Goal: Task Accomplishment & Management: Use online tool/utility

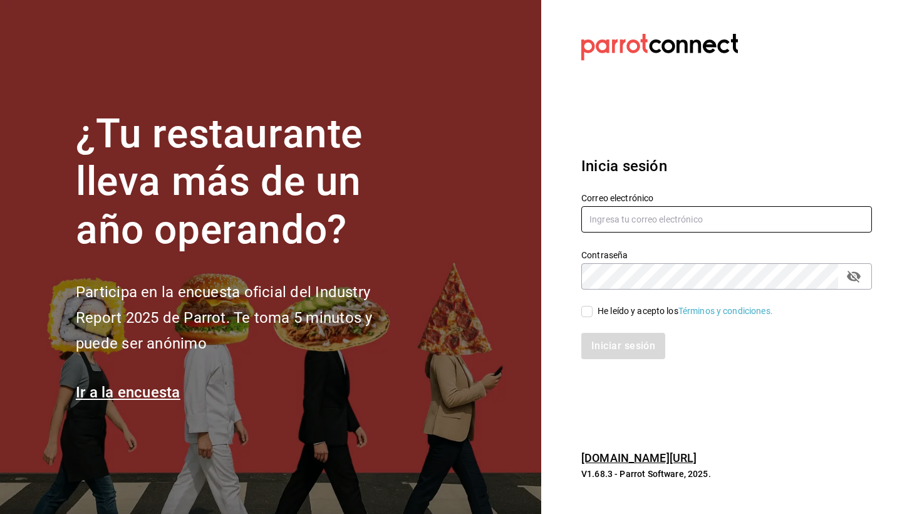
type input "Rodolfo@hornely.com"
click at [609, 310] on div "He leído y acepto los Términos y condiciones." at bounding box center [685, 310] width 175 height 13
click at [593, 310] on input "He leído y acepto los Términos y condiciones." at bounding box center [586, 311] width 11 height 11
checkbox input "true"
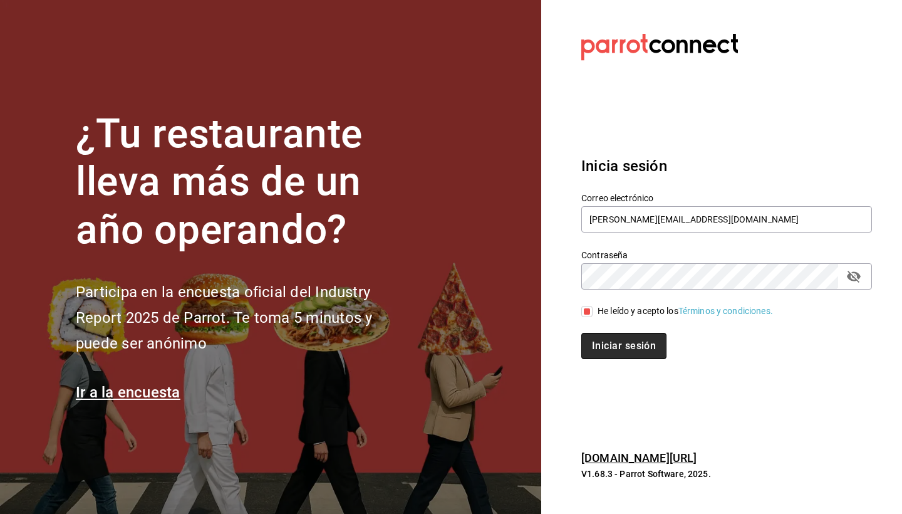
click at [616, 351] on button "Iniciar sesión" at bounding box center [623, 346] width 85 height 26
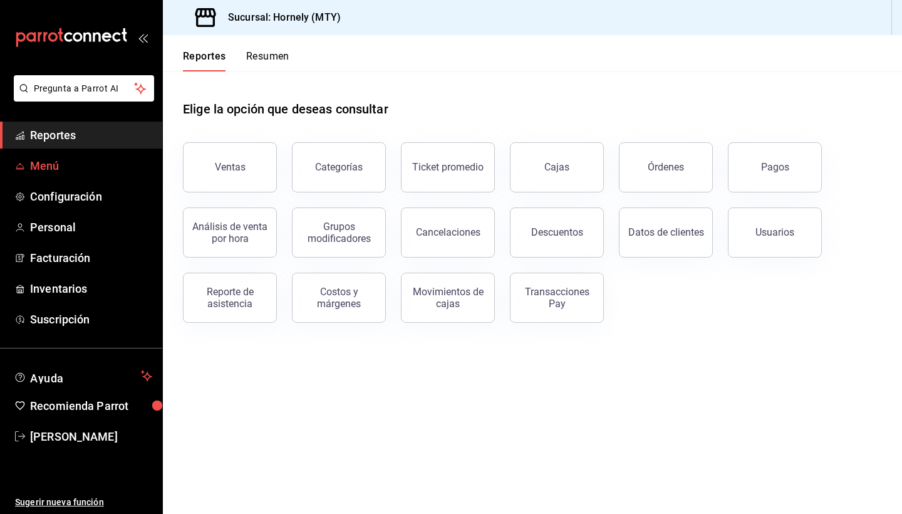
click at [67, 170] on span "Menú" at bounding box center [91, 165] width 122 height 17
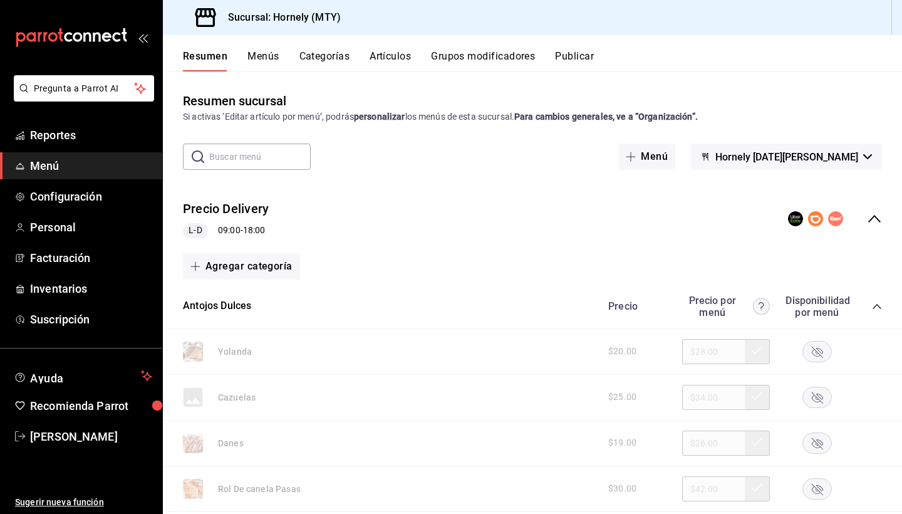
click at [383, 58] on button "Artículos" at bounding box center [390, 60] width 41 height 21
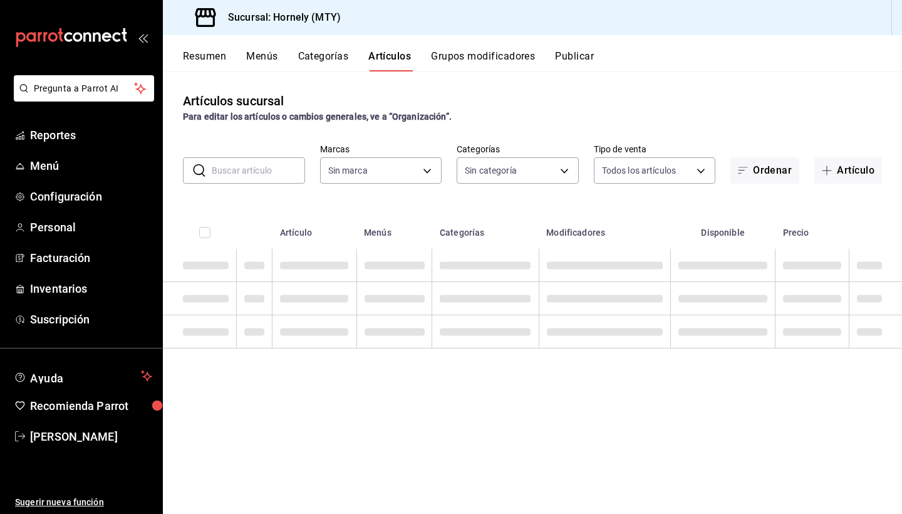
type input "f940d65f-f315-40ad-96cd-36aca2dc56c6"
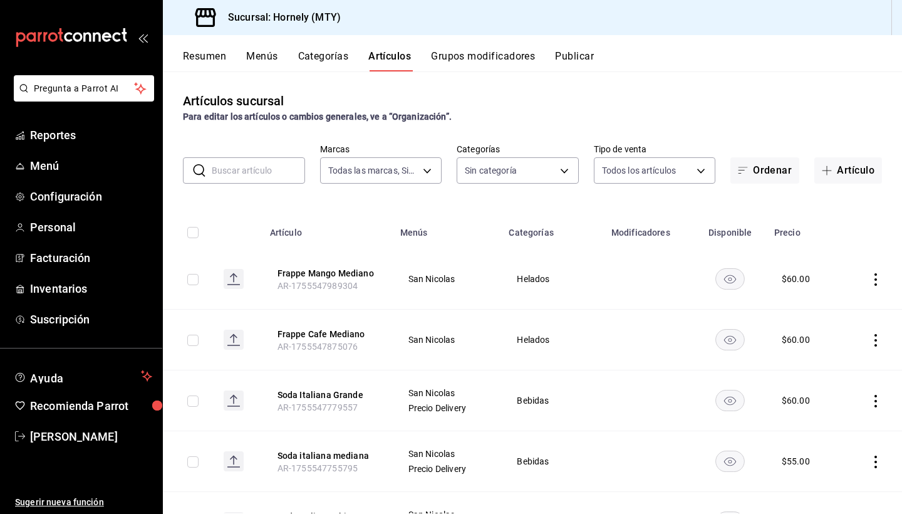
type input "46905878-440e-4c5f-8a3a-fd71bb82160d,0fe66449-3f97-4436-9a36-daf85159eddd,a5f6b…"
click at [242, 177] on input "text" at bounding box center [258, 170] width 93 height 25
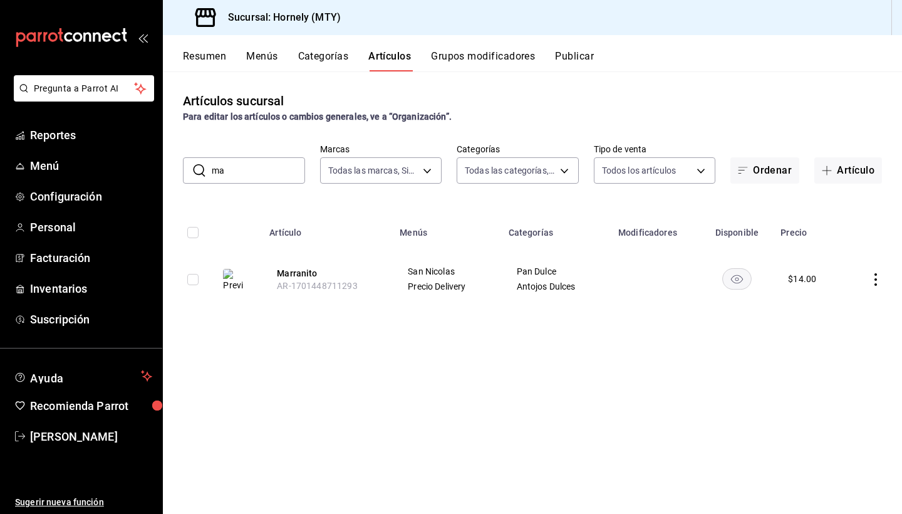
type input "m"
type input "p"
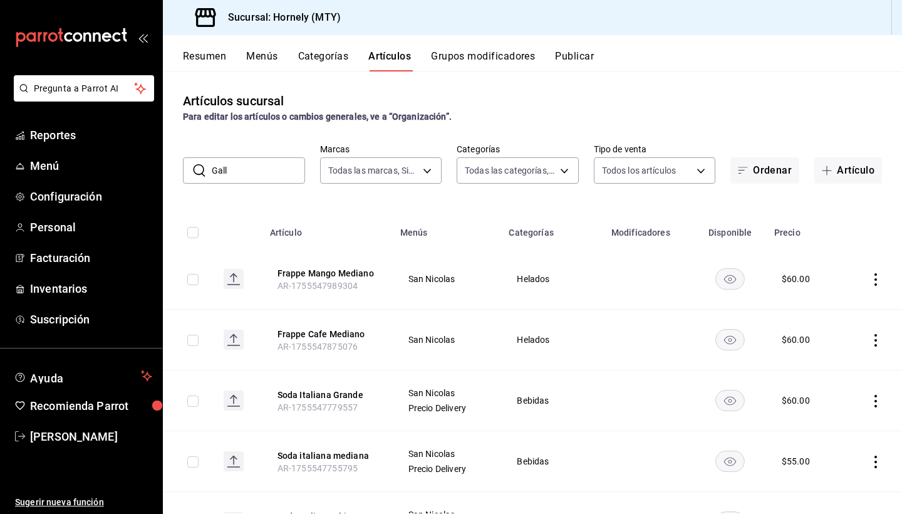
type input "Galle"
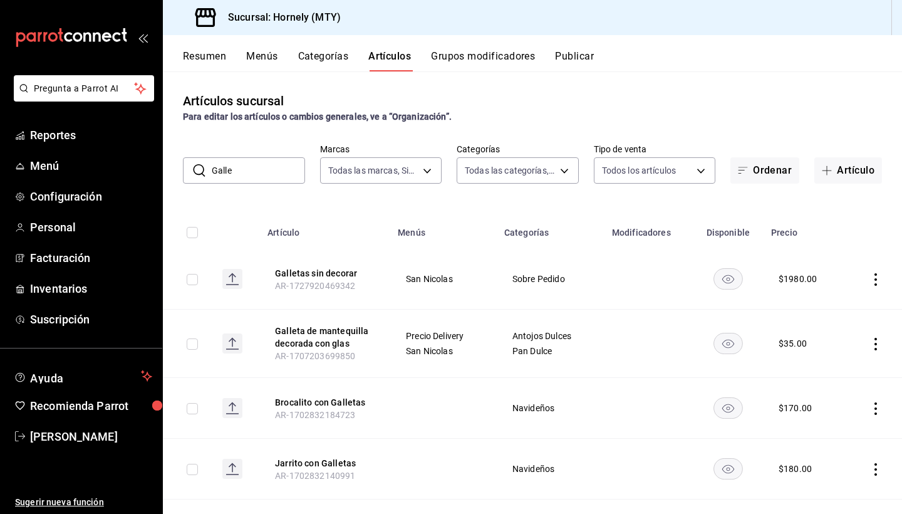
click at [241, 165] on input "Galle" at bounding box center [258, 170] width 93 height 25
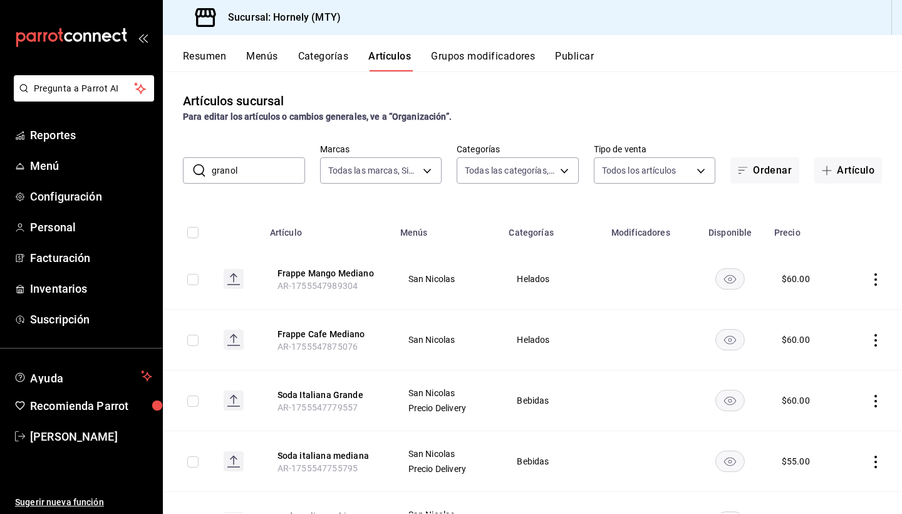
type input "granola"
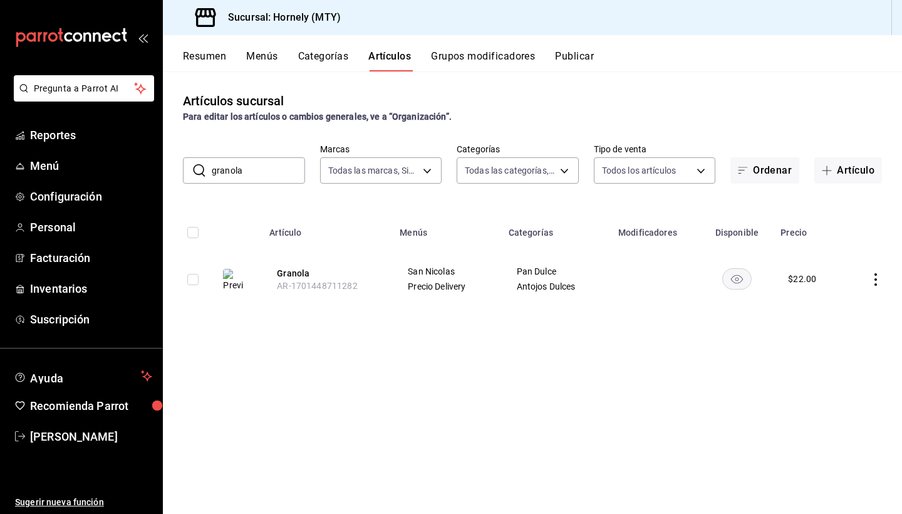
click at [283, 171] on input "granola" at bounding box center [258, 170] width 93 height 25
click at [282, 171] on input "granola" at bounding box center [258, 170] width 93 height 25
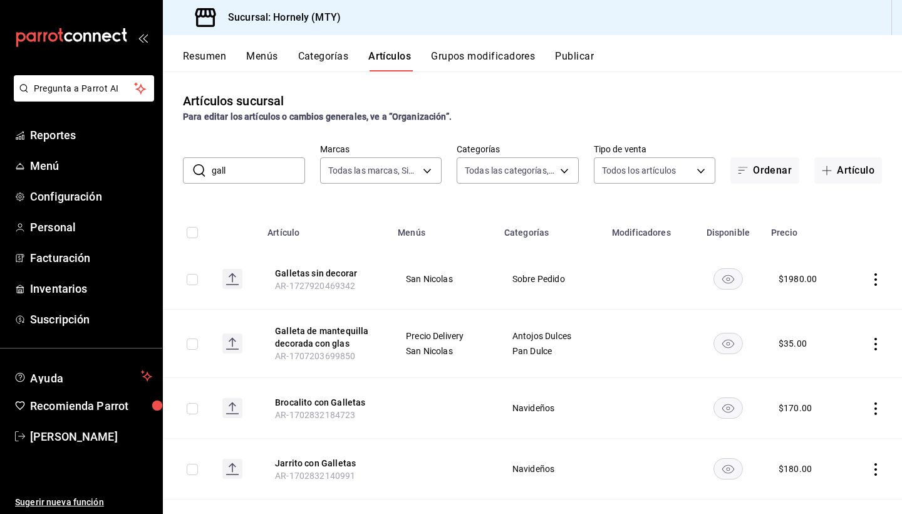
click at [241, 182] on input "gall" at bounding box center [258, 170] width 93 height 25
type input "g"
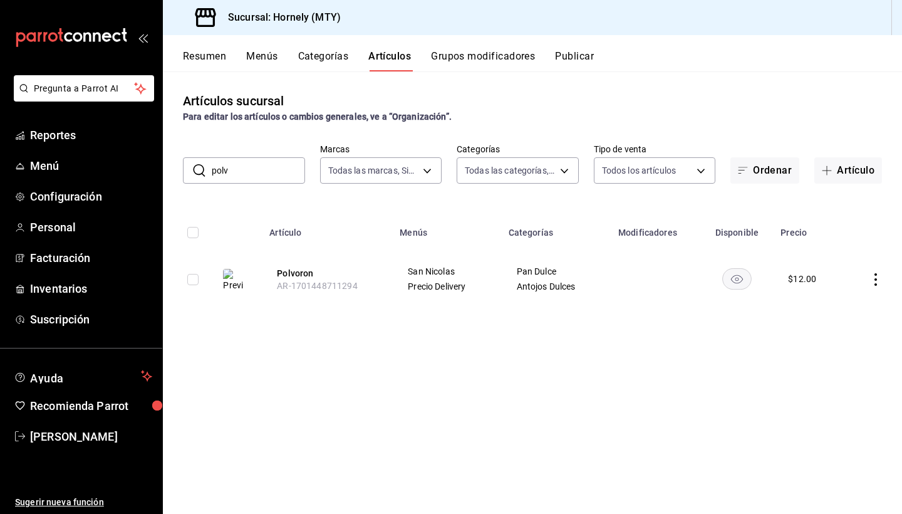
type input "polo"
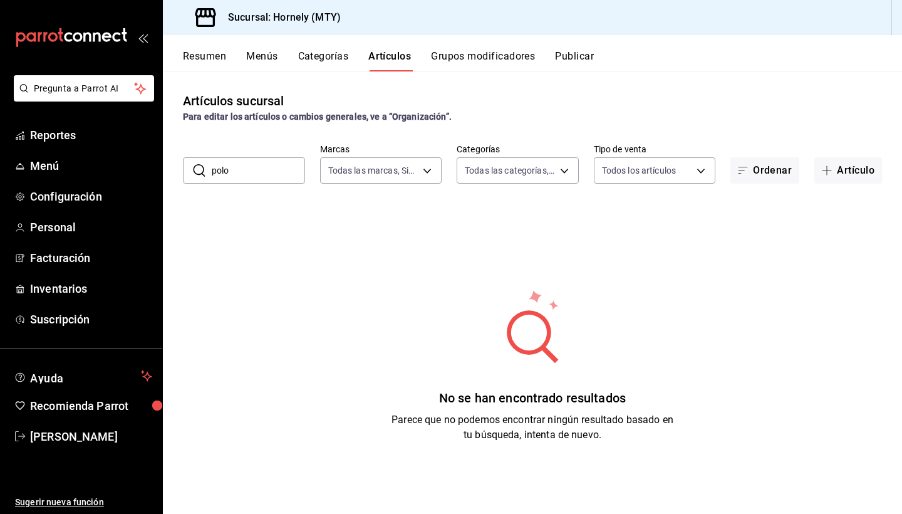
click at [264, 160] on input "polo" at bounding box center [258, 170] width 93 height 25
click at [262, 175] on input "polo" at bounding box center [258, 170] width 93 height 25
type input "galle"
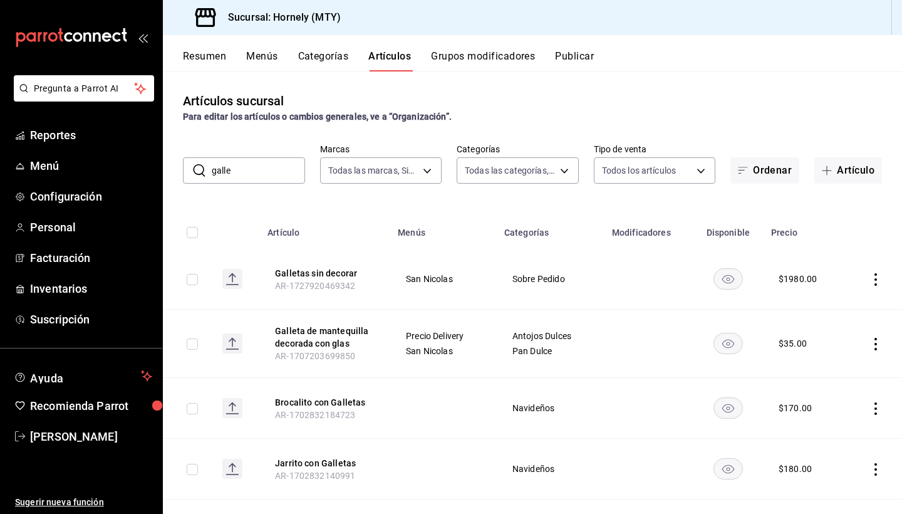
click at [253, 165] on input "galle" at bounding box center [258, 170] width 93 height 25
click at [253, 166] on input "galle" at bounding box center [258, 170] width 93 height 25
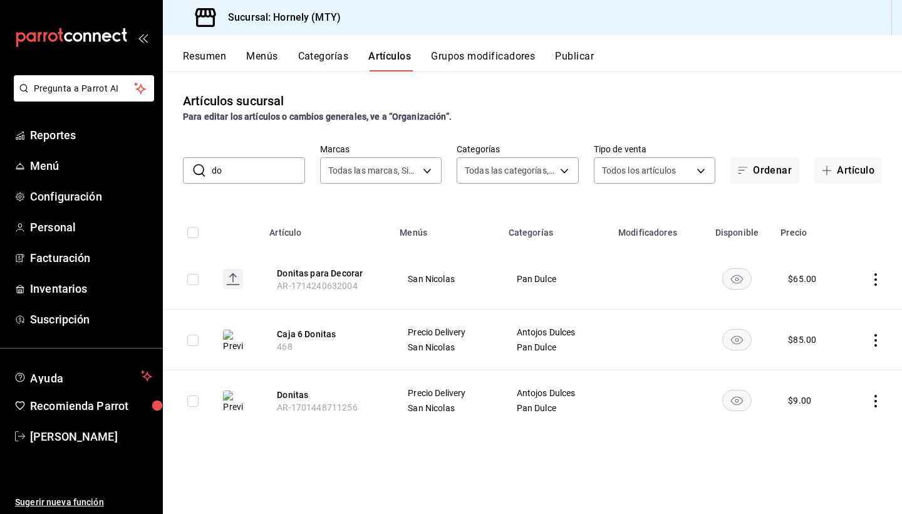
type input "d"
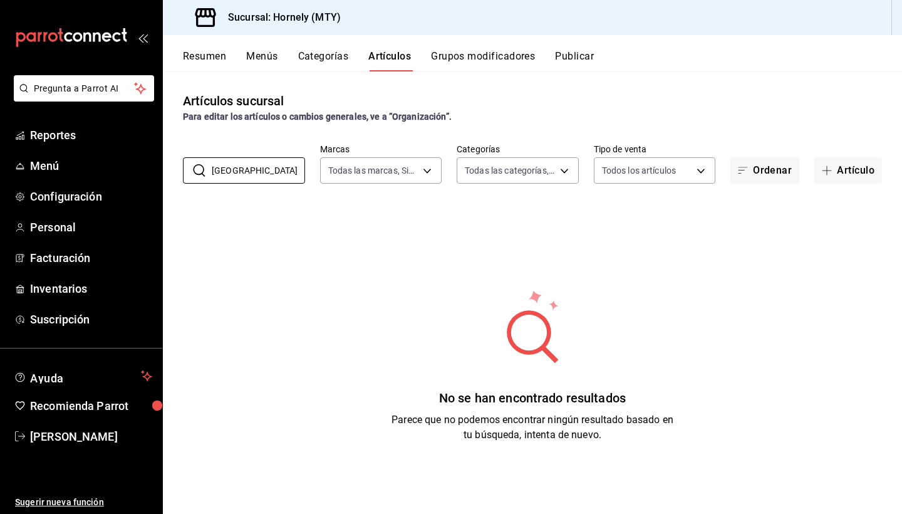
type input "berli"
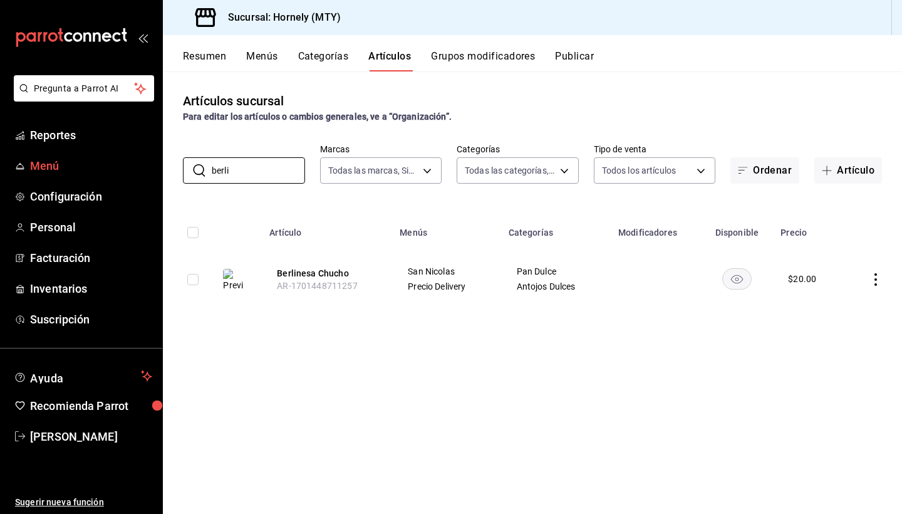
drag, startPoint x: 243, startPoint y: 180, endPoint x: 55, endPoint y: 172, distance: 188.2
click at [56, 173] on div "Pregunta a Parrot AI Reportes Menú Configuración Personal Facturación Inventari…" at bounding box center [451, 257] width 902 height 514
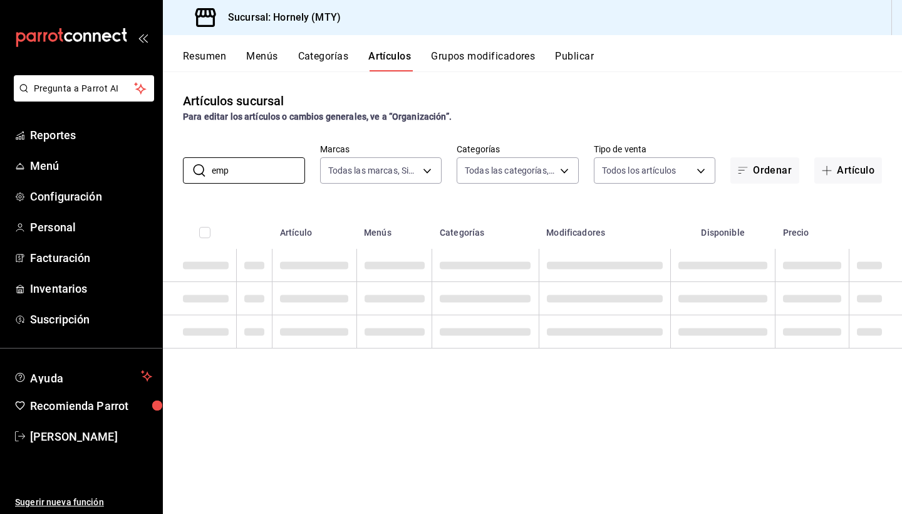
type input "empa"
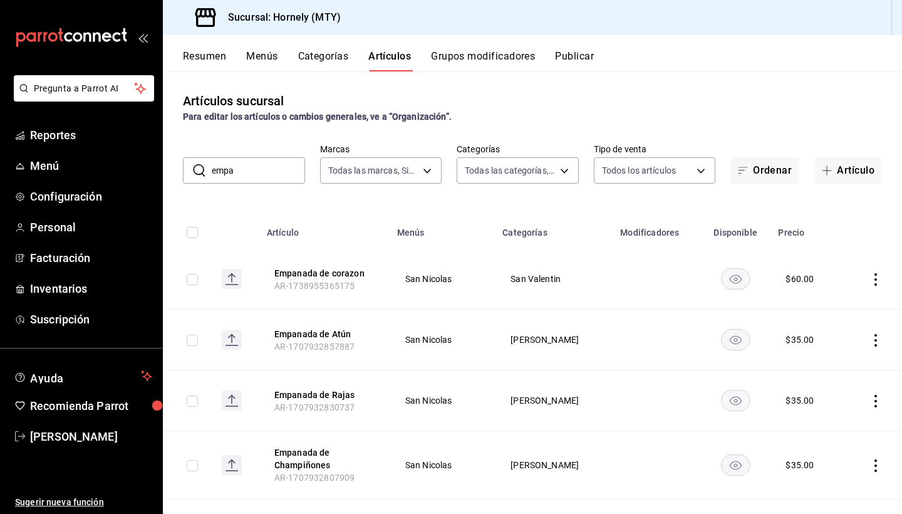
click at [242, 170] on input "empa" at bounding box center [258, 170] width 93 height 25
click at [242, 171] on input "empa" at bounding box center [258, 170] width 93 height 25
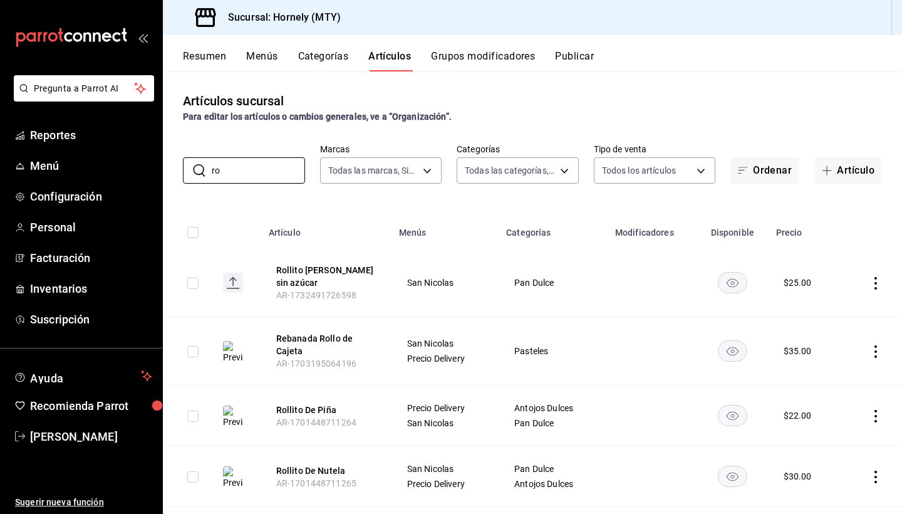
type input "r"
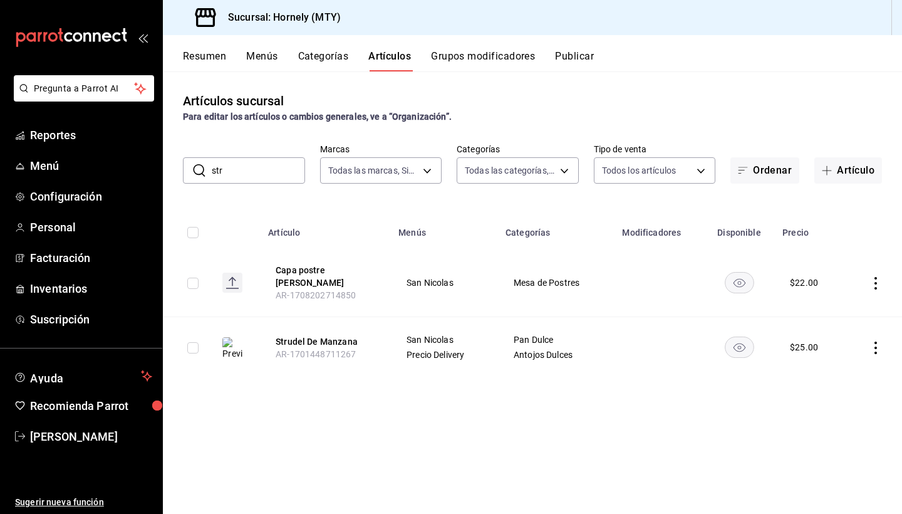
click at [241, 176] on input "str" at bounding box center [258, 170] width 93 height 25
type input "s"
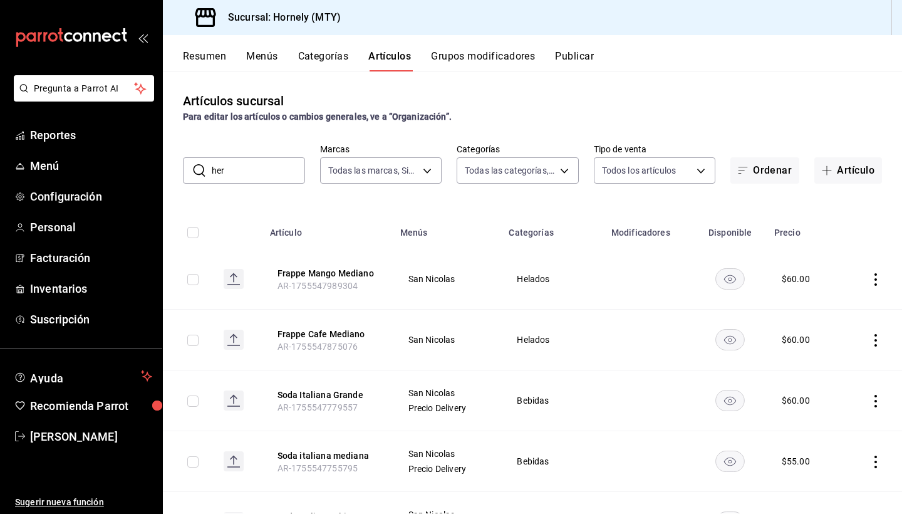
type input "herr"
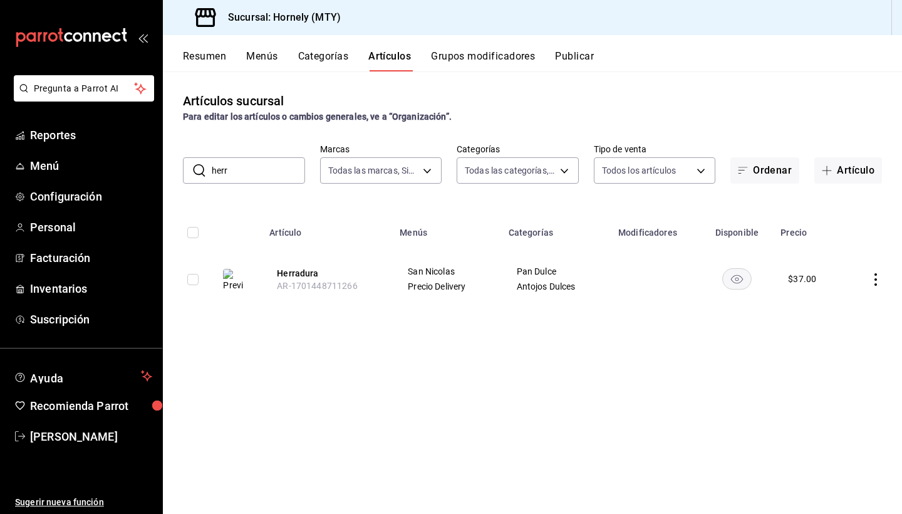
click at [249, 169] on input "herr" at bounding box center [258, 170] width 93 height 25
click at [249, 170] on input "herr" at bounding box center [258, 170] width 93 height 25
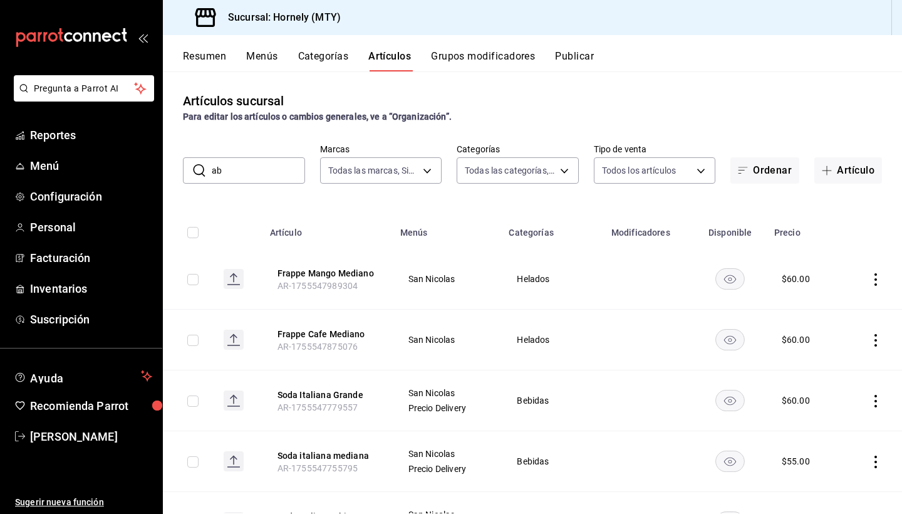
type input "aba"
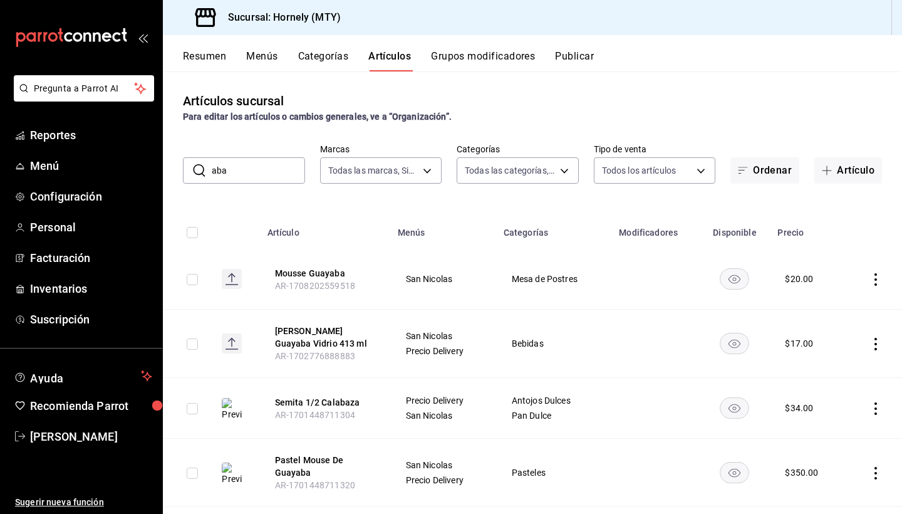
click at [239, 171] on input "aba" at bounding box center [258, 170] width 93 height 25
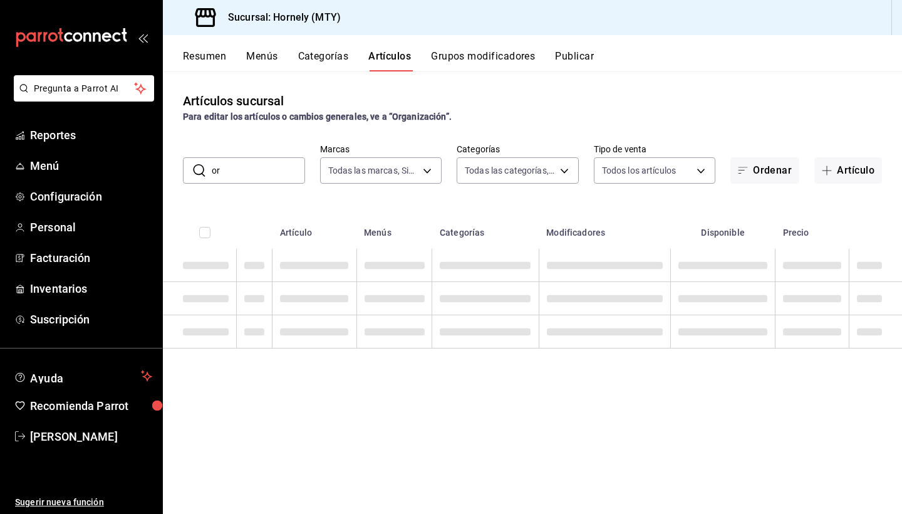
type input "ore"
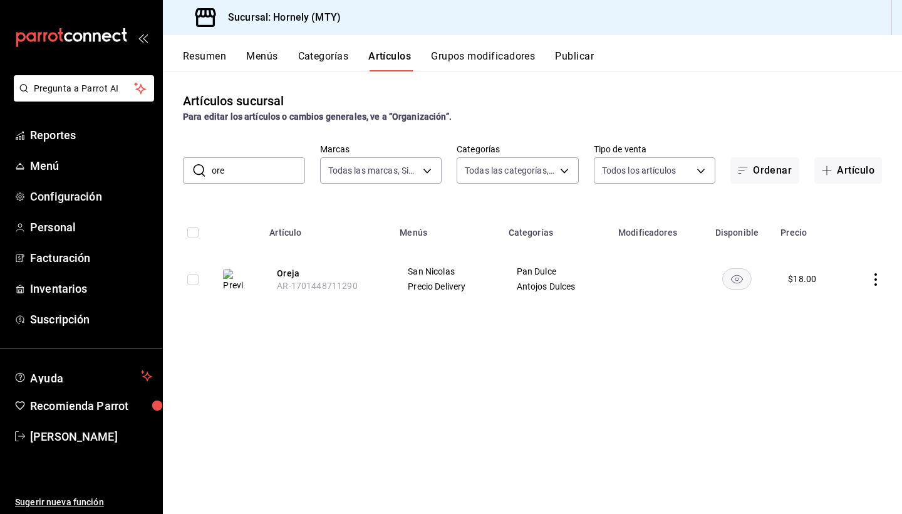
click at [278, 173] on input "ore" at bounding box center [258, 170] width 93 height 25
drag, startPoint x: 245, startPoint y: 179, endPoint x: 108, endPoint y: 178, distance: 136.6
click at [108, 179] on div "Pregunta a Parrot AI Reportes Menú Configuración Personal Facturación Inventari…" at bounding box center [451, 257] width 902 height 514
type input "c"
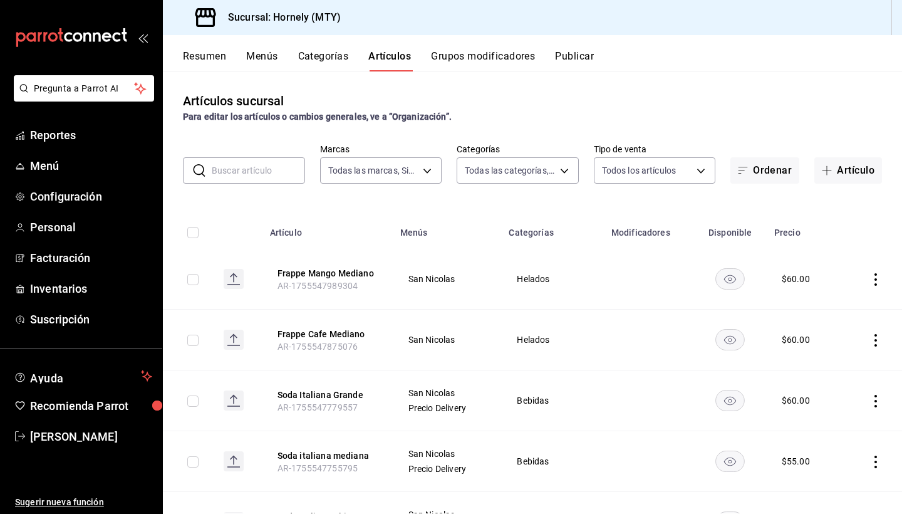
click at [233, 165] on input "text" at bounding box center [258, 170] width 93 height 25
type input "que"
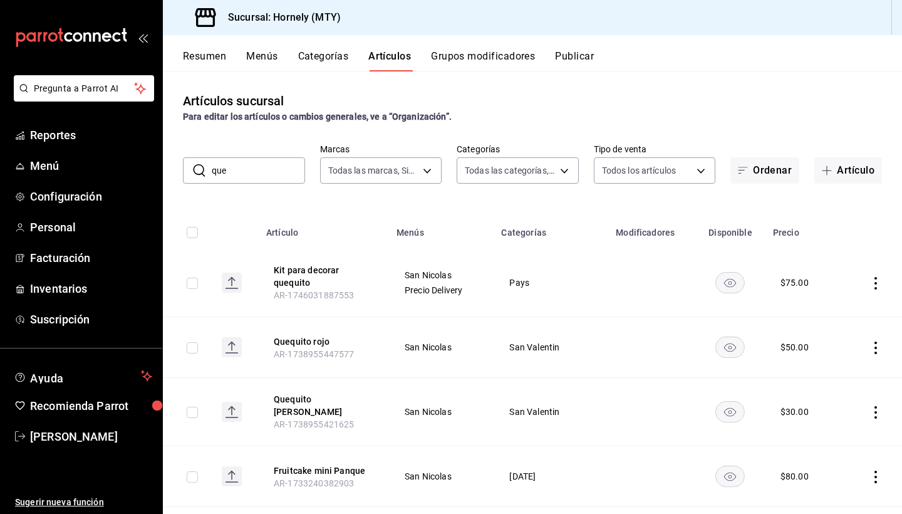
click at [263, 171] on input "que" at bounding box center [258, 170] width 93 height 25
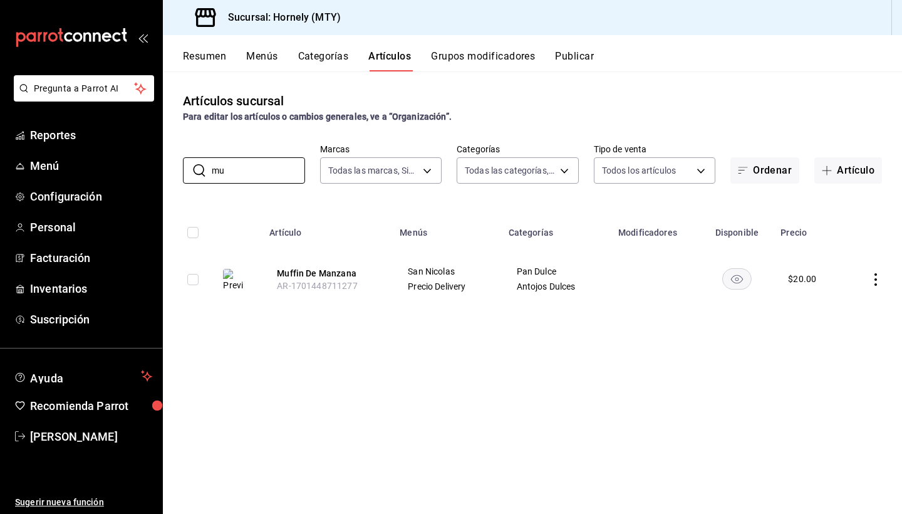
type input "m"
type input "tom"
click at [228, 193] on div "Artículos sucursal Para editar los artículos o cambios generales, ve a “Organiz…" at bounding box center [532, 292] width 739 height 442
click at [243, 169] on input "tom" at bounding box center [258, 170] width 93 height 25
click at [244, 169] on input "tom" at bounding box center [258, 170] width 93 height 25
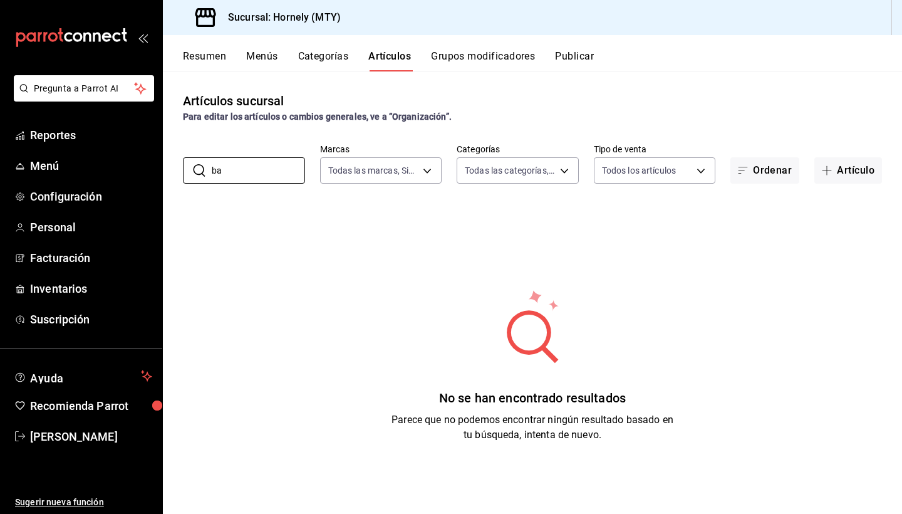
type input "b"
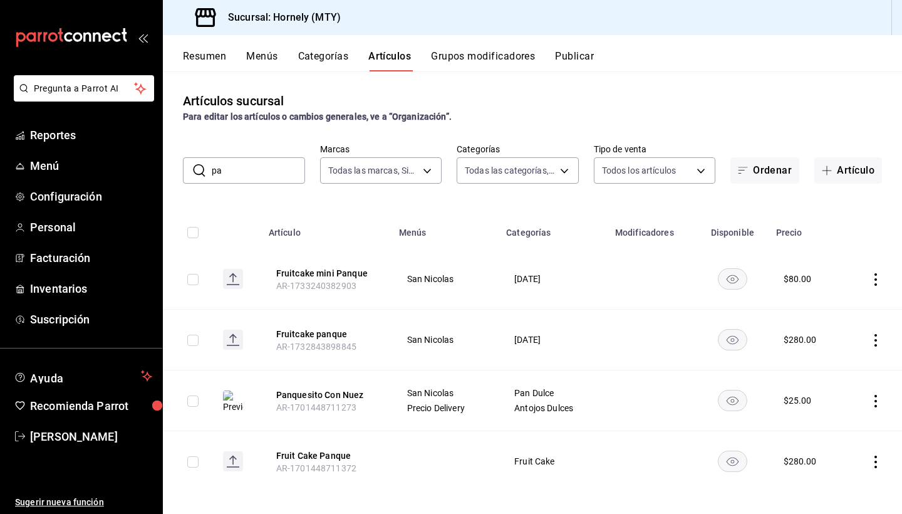
type input "p"
type input "rebana"
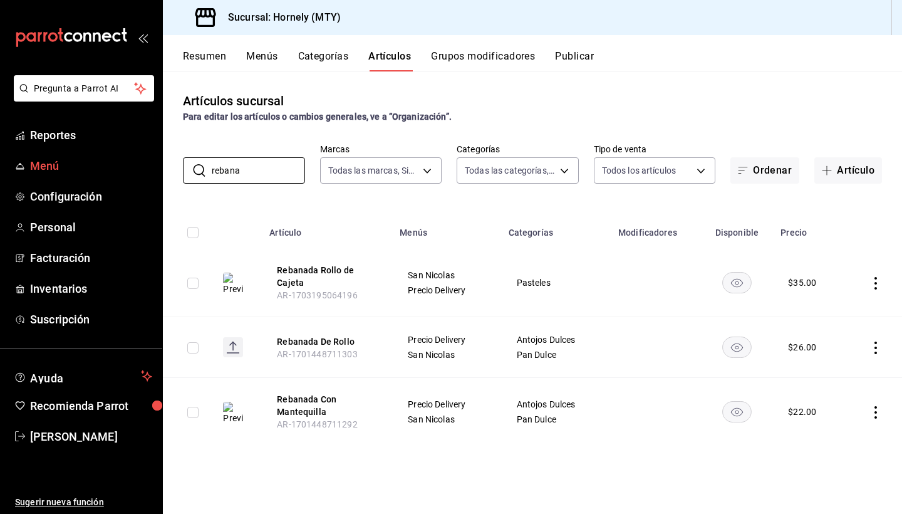
drag, startPoint x: 261, startPoint y: 167, endPoint x: 141, endPoint y: 160, distance: 120.5
click at [142, 160] on div "Pregunta a Parrot AI Reportes Menú Configuración Personal Facturación Inventari…" at bounding box center [451, 257] width 902 height 514
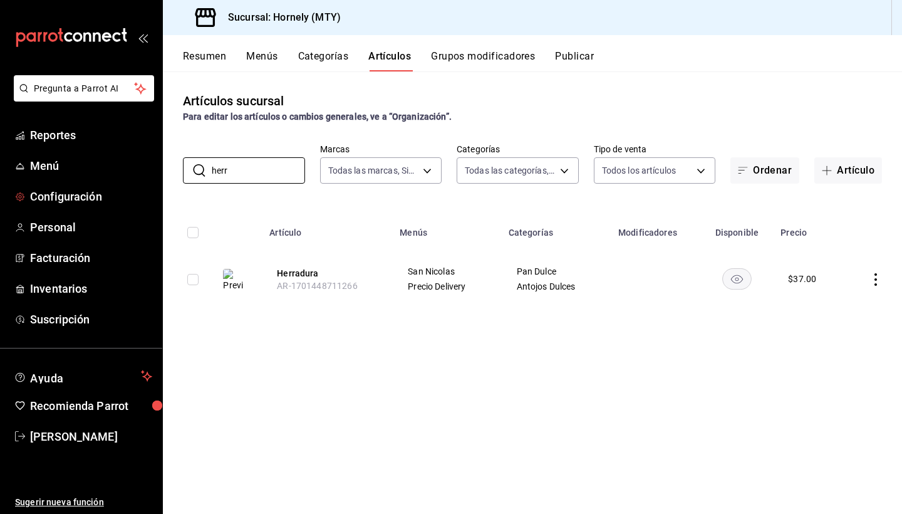
drag, startPoint x: 255, startPoint y: 176, endPoint x: 33, endPoint y: 181, distance: 221.8
click at [34, 182] on div "Pregunta a Parrot AI Reportes Menú Configuración Personal Facturación Inventari…" at bounding box center [451, 257] width 902 height 514
type input "h"
